Goal: Task Accomplishment & Management: Complete application form

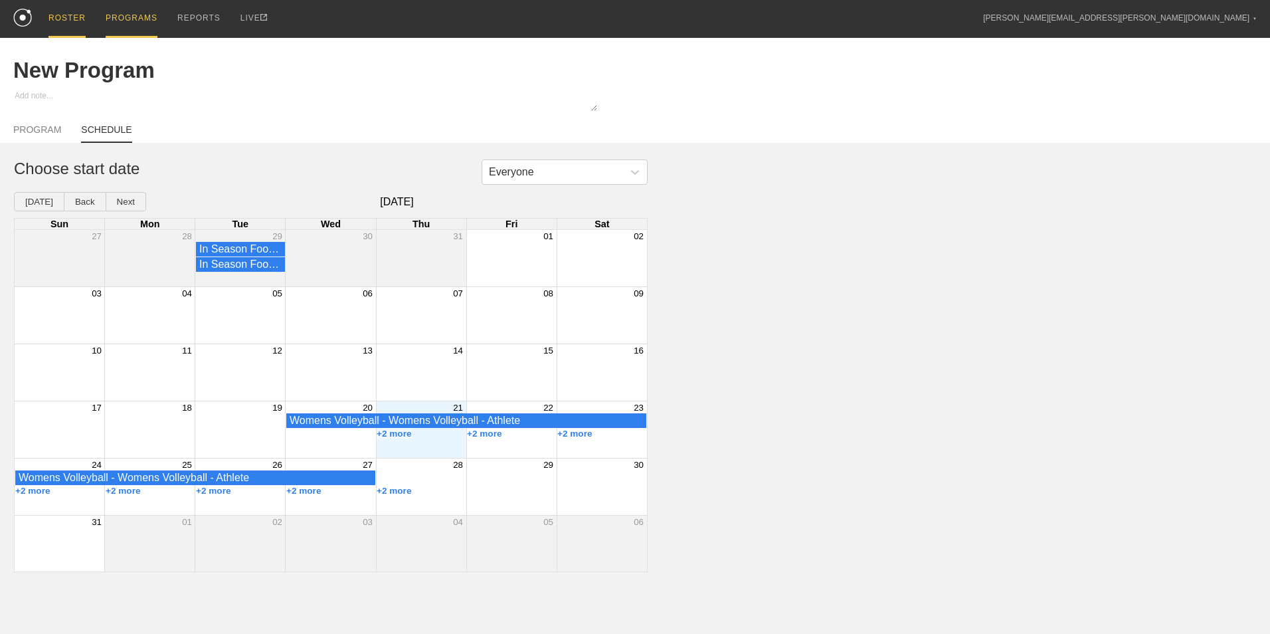
click at [64, 21] on div "ROSTER" at bounding box center [66, 19] width 37 height 38
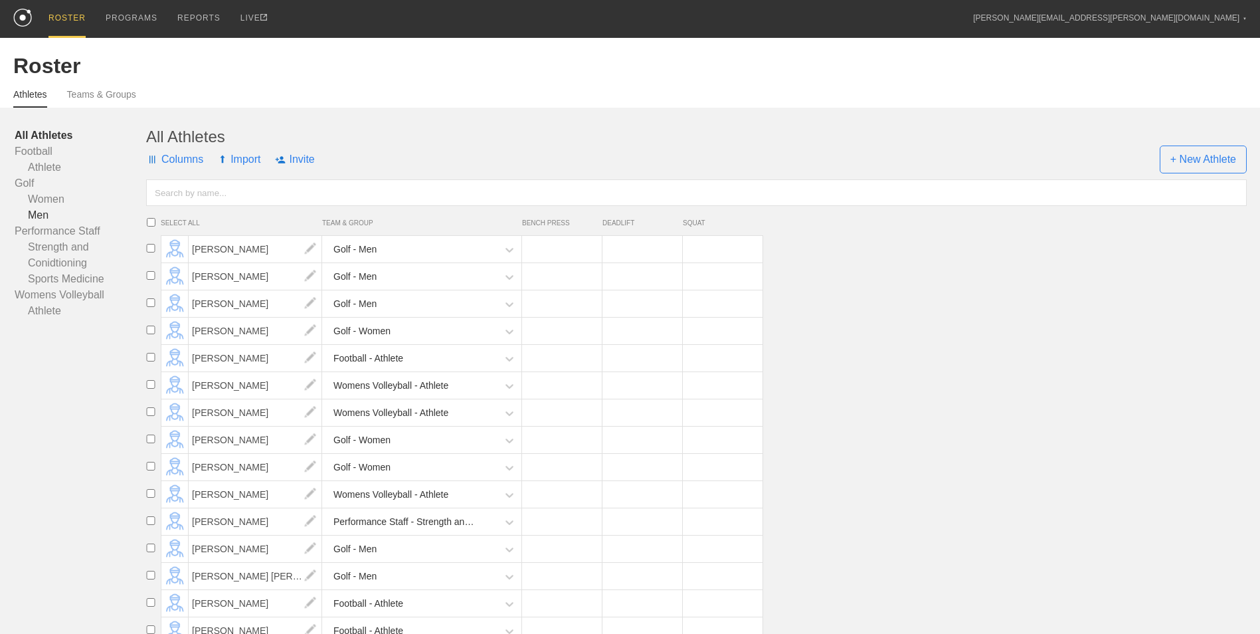
click at [44, 211] on link "Men" at bounding box center [80, 215] width 131 height 16
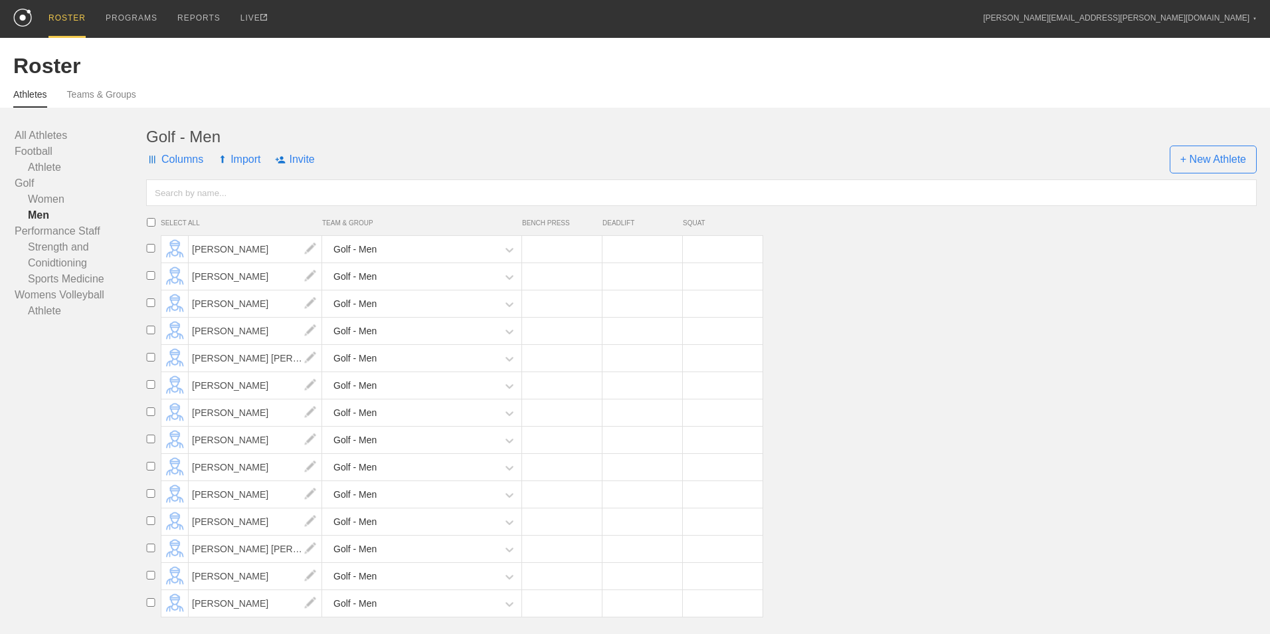
click at [147, 305] on input "checkbox" at bounding box center [151, 302] width 20 height 9
checkbox input "true"
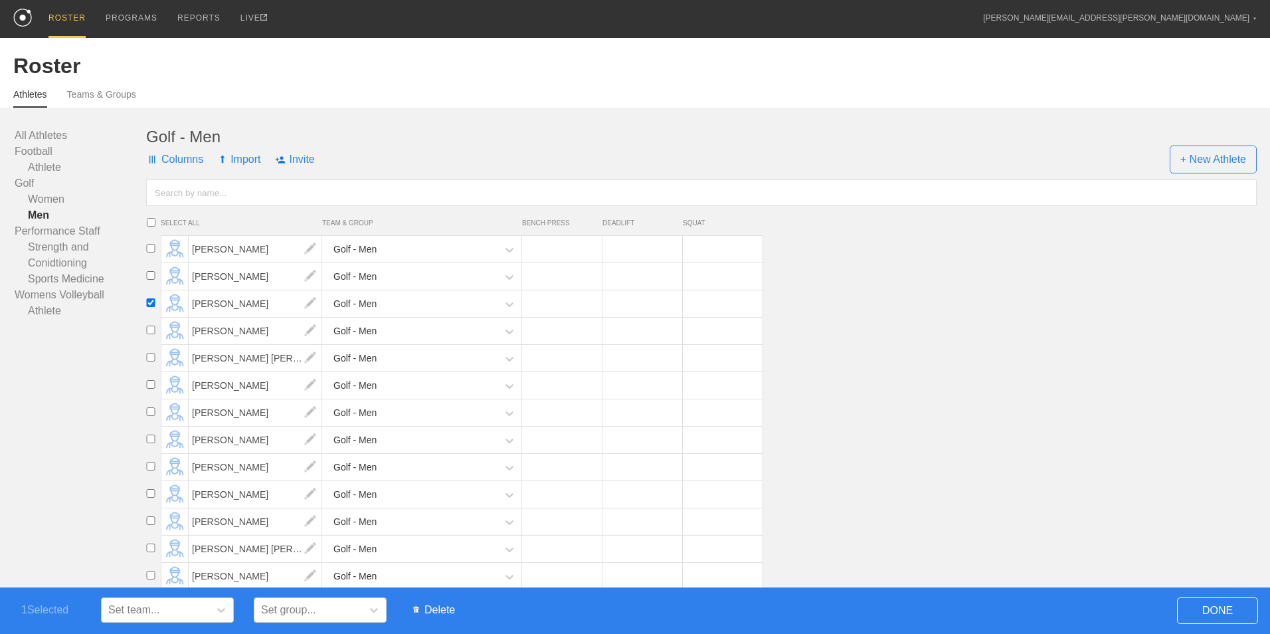
click at [149, 497] on input "checkbox" at bounding box center [151, 493] width 20 height 9
checkbox input "true"
click at [151, 414] on input "checkbox" at bounding box center [151, 411] width 20 height 9
checkbox input "true"
click at [441, 607] on span "Delete" at bounding box center [433, 609] width 55 height 25
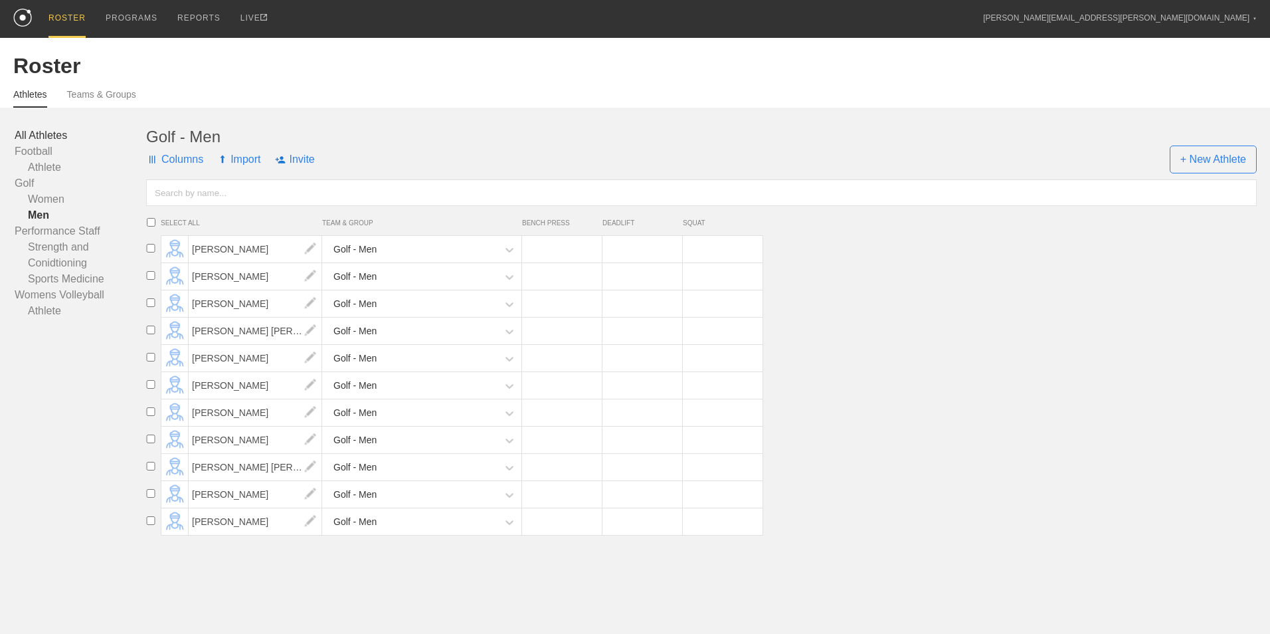
click at [46, 136] on link "All Athletes" at bounding box center [80, 136] width 131 height 16
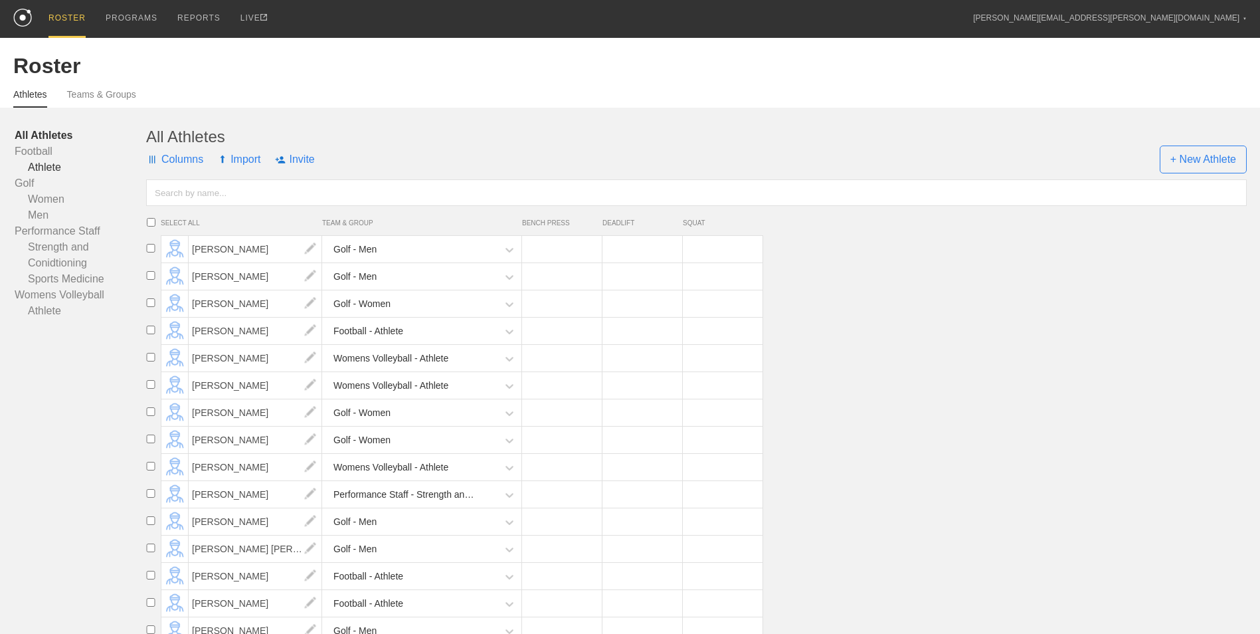
click at [48, 167] on link "Athlete" at bounding box center [80, 167] width 131 height 16
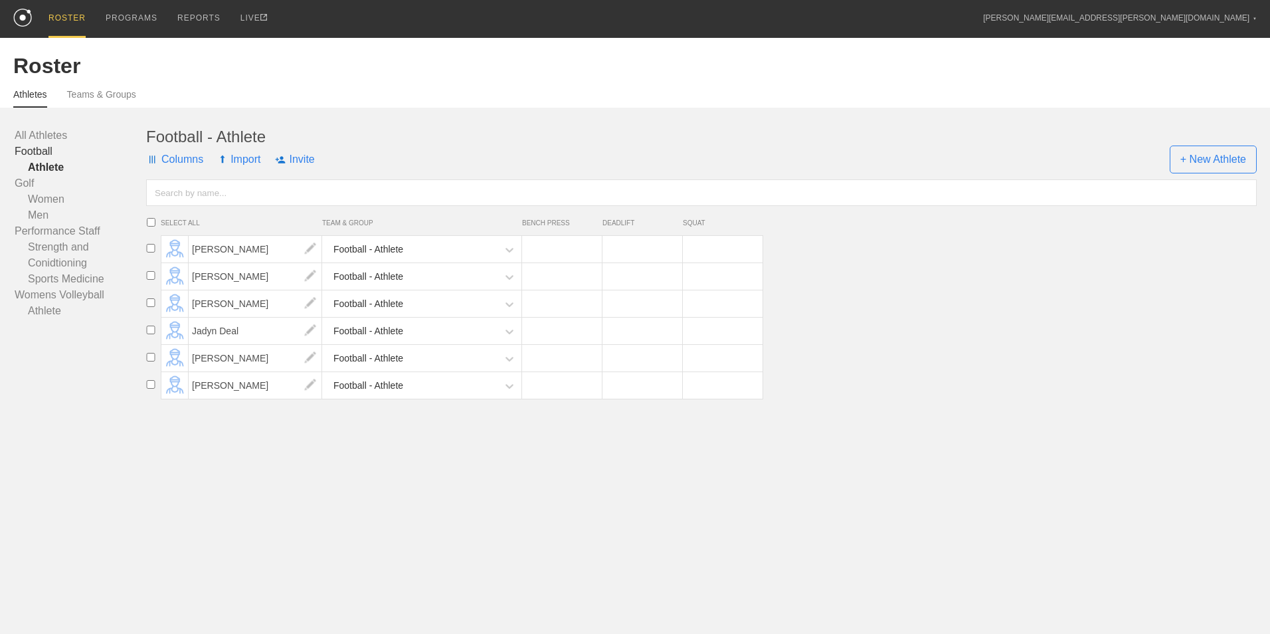
click at [39, 157] on link "Football" at bounding box center [80, 151] width 131 height 16
click at [56, 172] on link "Athlete" at bounding box center [80, 167] width 131 height 16
click at [34, 216] on link "Men" at bounding box center [80, 215] width 131 height 16
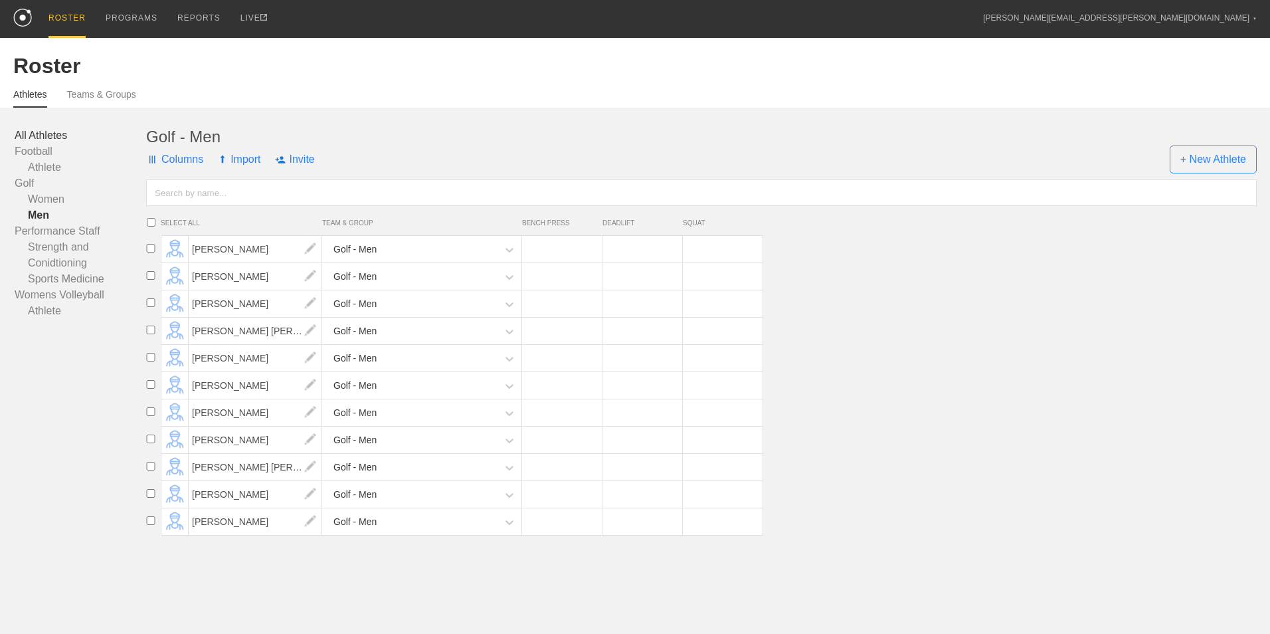
click at [37, 134] on link "All Athletes" at bounding box center [80, 136] width 131 height 16
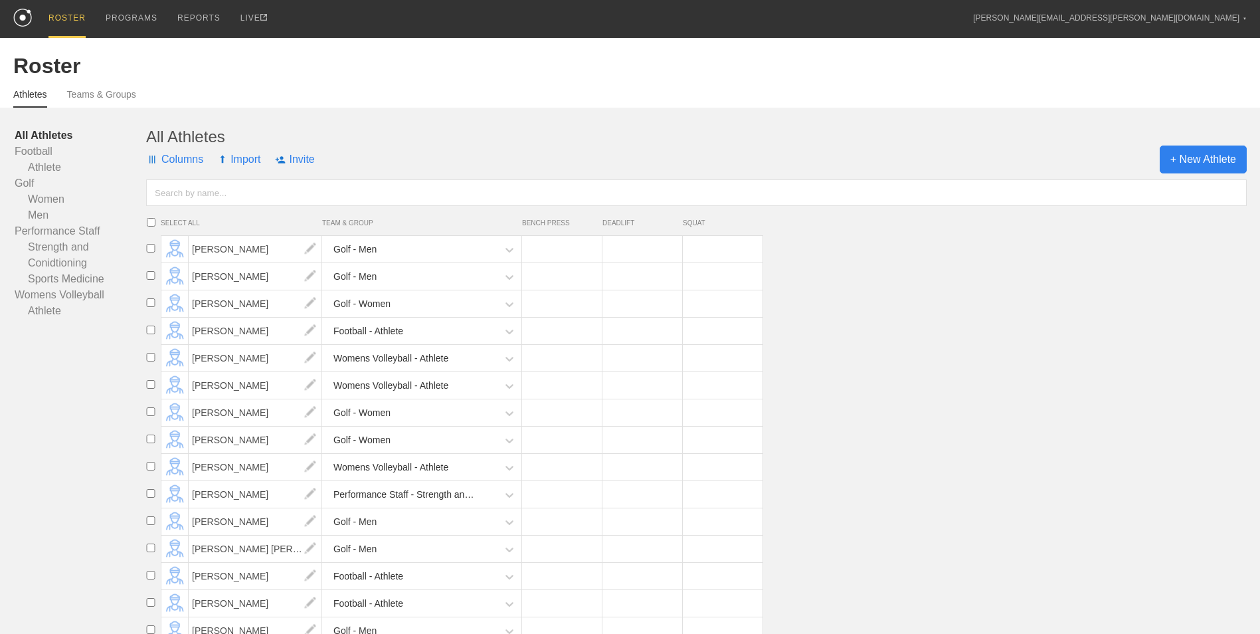
click at [1211, 154] on span "+ New Athlete" at bounding box center [1202, 159] width 87 height 28
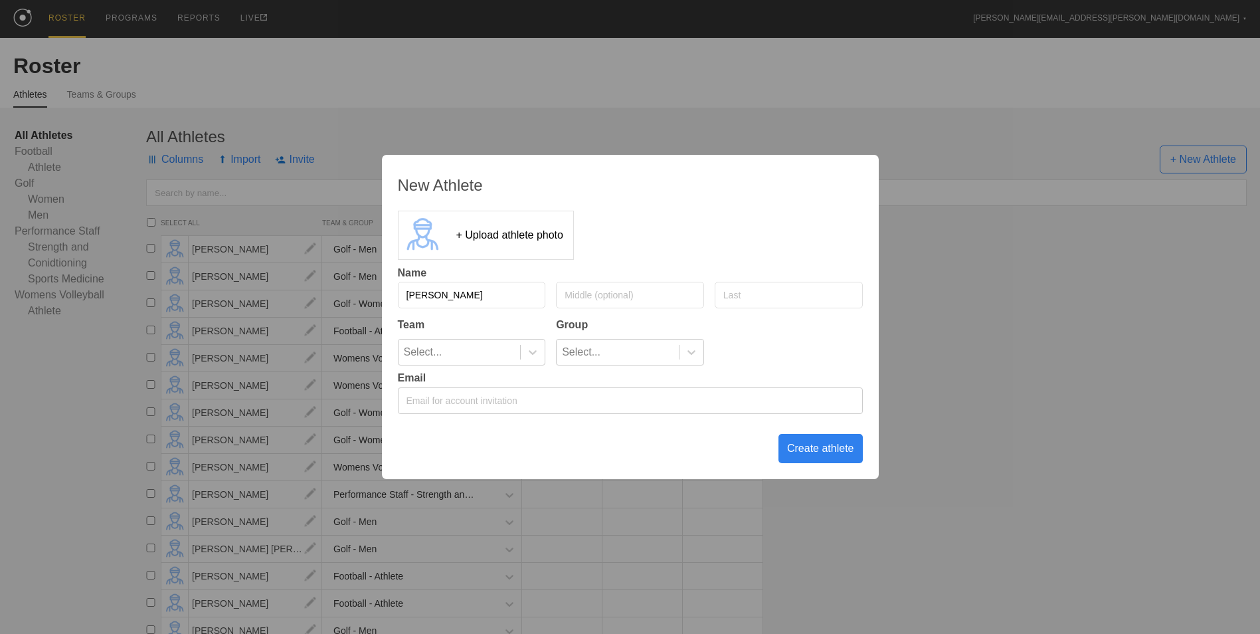
type input "[PERSON_NAME]"
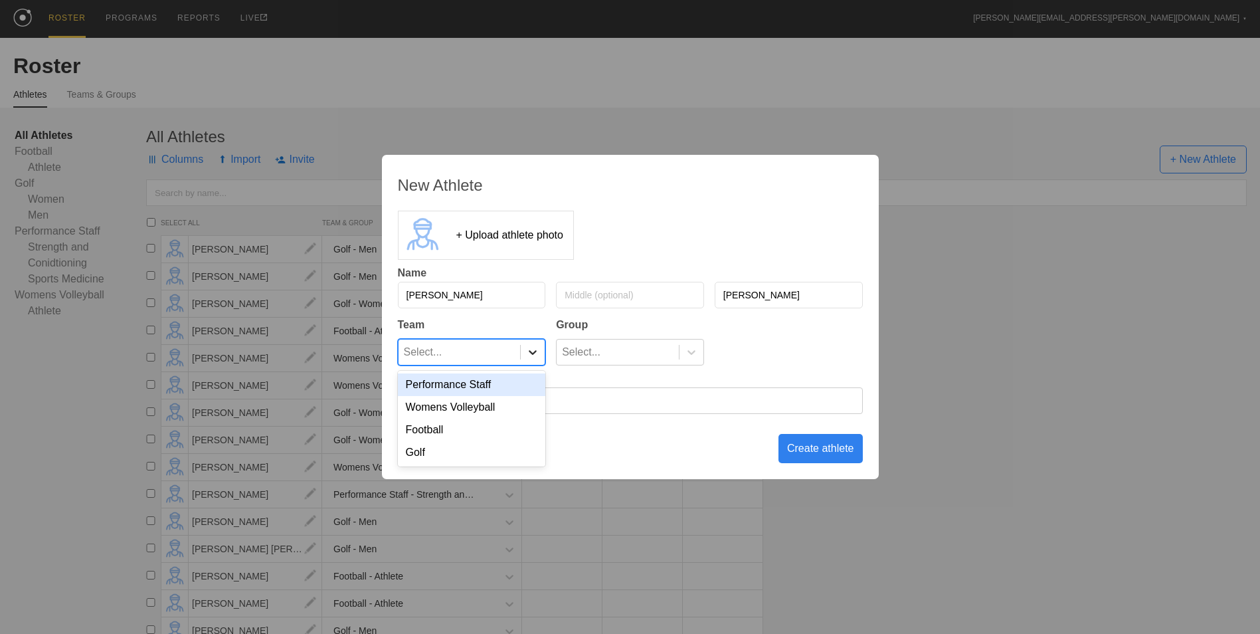
click at [532, 355] on icon at bounding box center [532, 351] width 13 height 13
click at [462, 450] on div "Golf" at bounding box center [472, 452] width 148 height 23
click at [699, 355] on div at bounding box center [691, 351] width 24 height 13
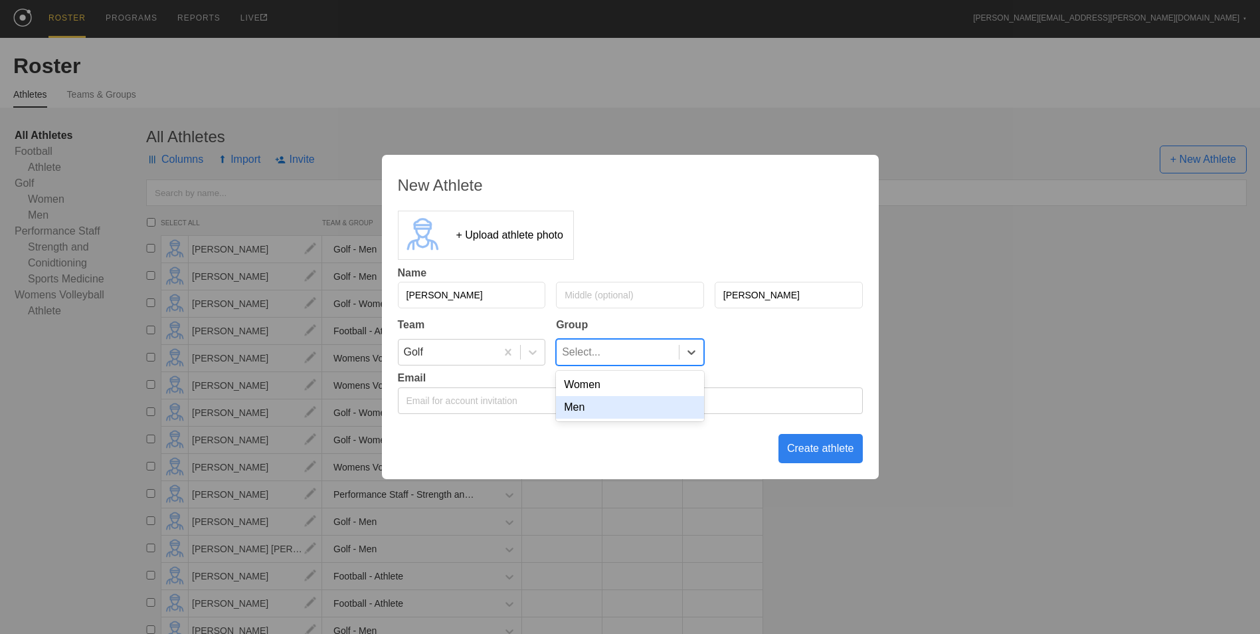
click at [648, 404] on div "Men" at bounding box center [630, 407] width 148 height 23
click at [833, 448] on div "Create athlete" at bounding box center [820, 448] width 84 height 29
